Goal: Task Accomplishment & Management: Manage account settings

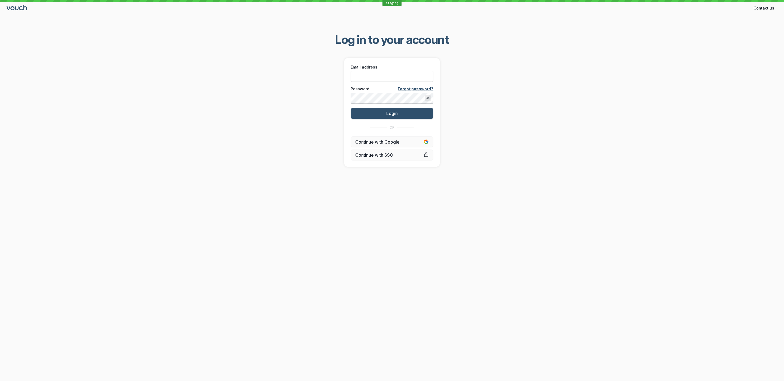
click at [385, 78] on input "Email address" at bounding box center [392, 76] width 83 height 11
type input "[PERSON_NAME]@"
type input "[PERSON_NAME][EMAIL_ADDRESS][DOMAIN_NAME]"
